Goal: Information Seeking & Learning: Learn about a topic

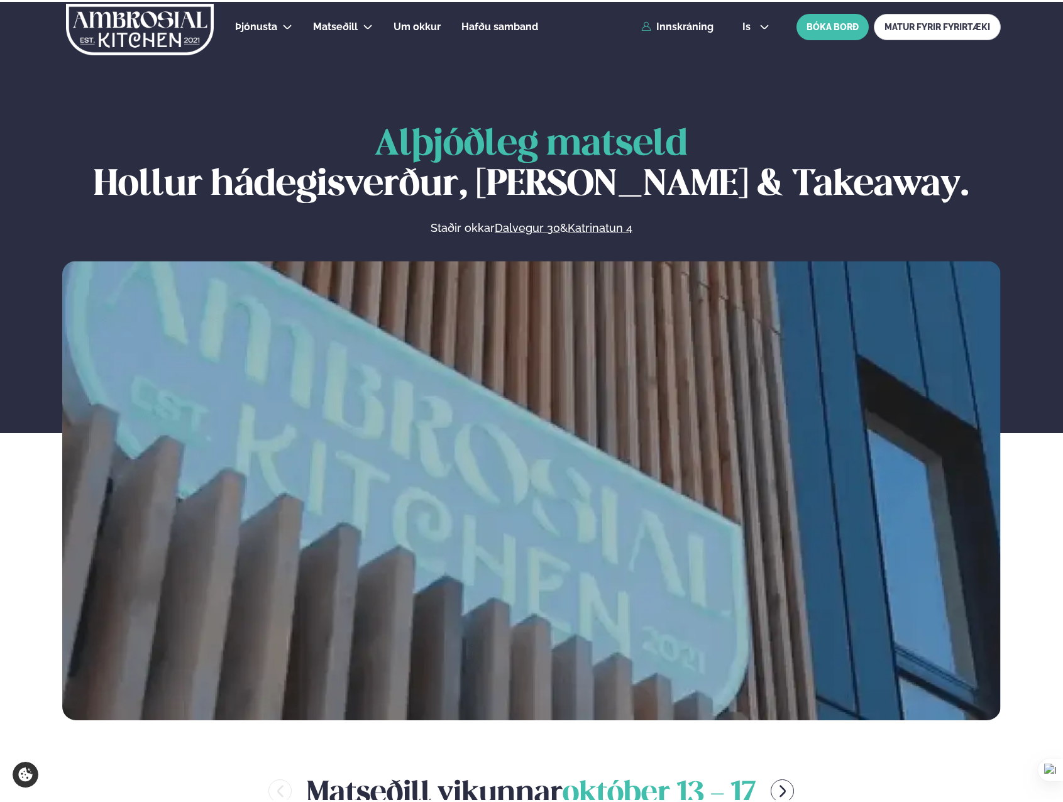
scroll to position [566, 0]
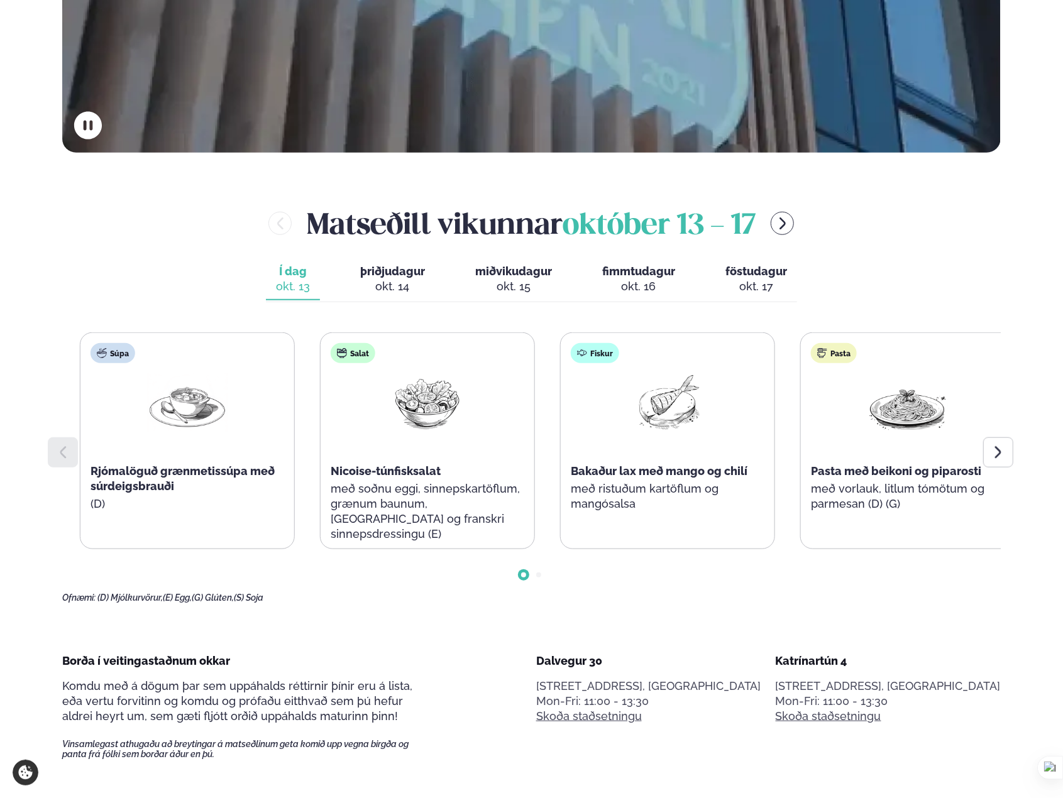
click at [595, 466] on span "Bakaður lax með mango og chilí" at bounding box center [659, 471] width 177 height 13
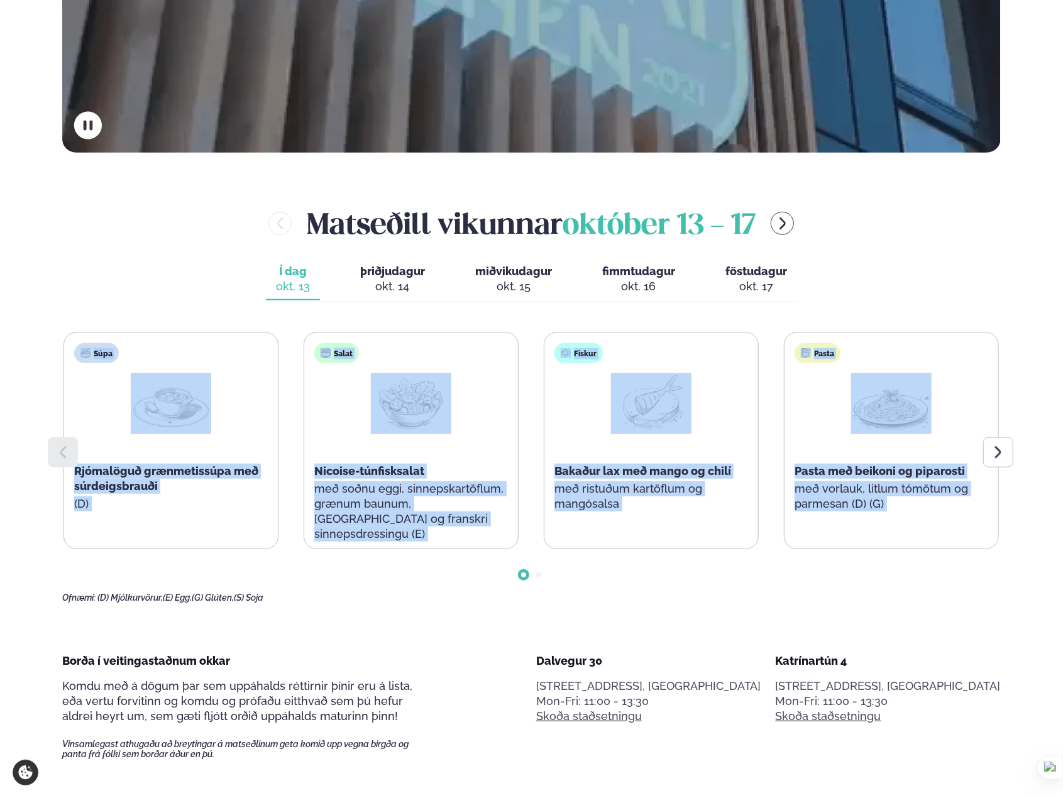
drag, startPoint x: 964, startPoint y: 568, endPoint x: 890, endPoint y: 300, distance: 277.9
click at [890, 300] on div "[PERSON_NAME] [DATE] - [DATE] Í dag Í d. [DATE] þriðjudagur þri. [DATE] miðviku…" at bounding box center [531, 403] width 939 height 400
drag, startPoint x: 890, startPoint y: 300, endPoint x: 932, endPoint y: 309, distance: 43.0
click at [932, 309] on div "[PERSON_NAME] [DATE] - [DATE] Í dag Í d. [DATE] þriðjudagur þri. [DATE] miðviku…" at bounding box center [531, 403] width 939 height 400
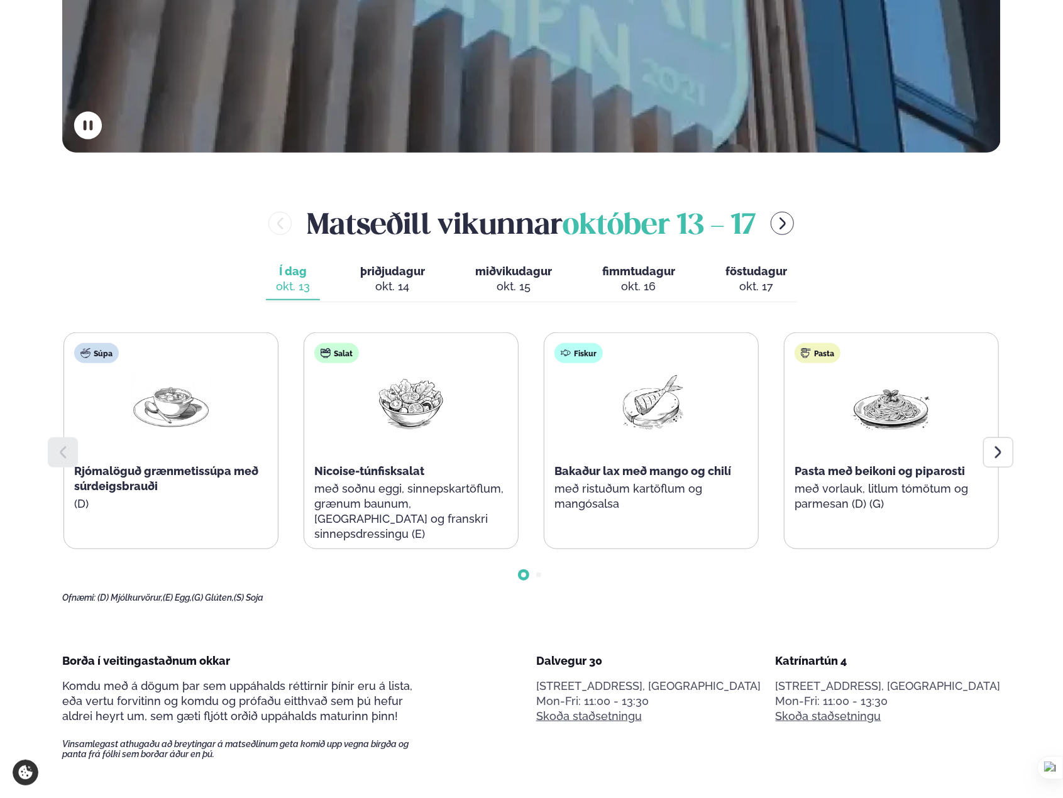
drag, startPoint x: 920, startPoint y: 296, endPoint x: 944, endPoint y: 323, distance: 35.2
click at [944, 323] on div "[PERSON_NAME] [DATE] - [DATE] Í dag Í d. [DATE] þriðjudagur þri. [DATE] miðviku…" at bounding box center [531, 403] width 939 height 400
drag, startPoint x: 944, startPoint y: 323, endPoint x: 929, endPoint y: 306, distance: 22.3
click at [929, 306] on div "[PERSON_NAME] [DATE] - [DATE] Í dag Í d. [DATE] þriðjudagur þri. [DATE] miðviku…" at bounding box center [531, 403] width 939 height 400
